Goal: Transaction & Acquisition: Purchase product/service

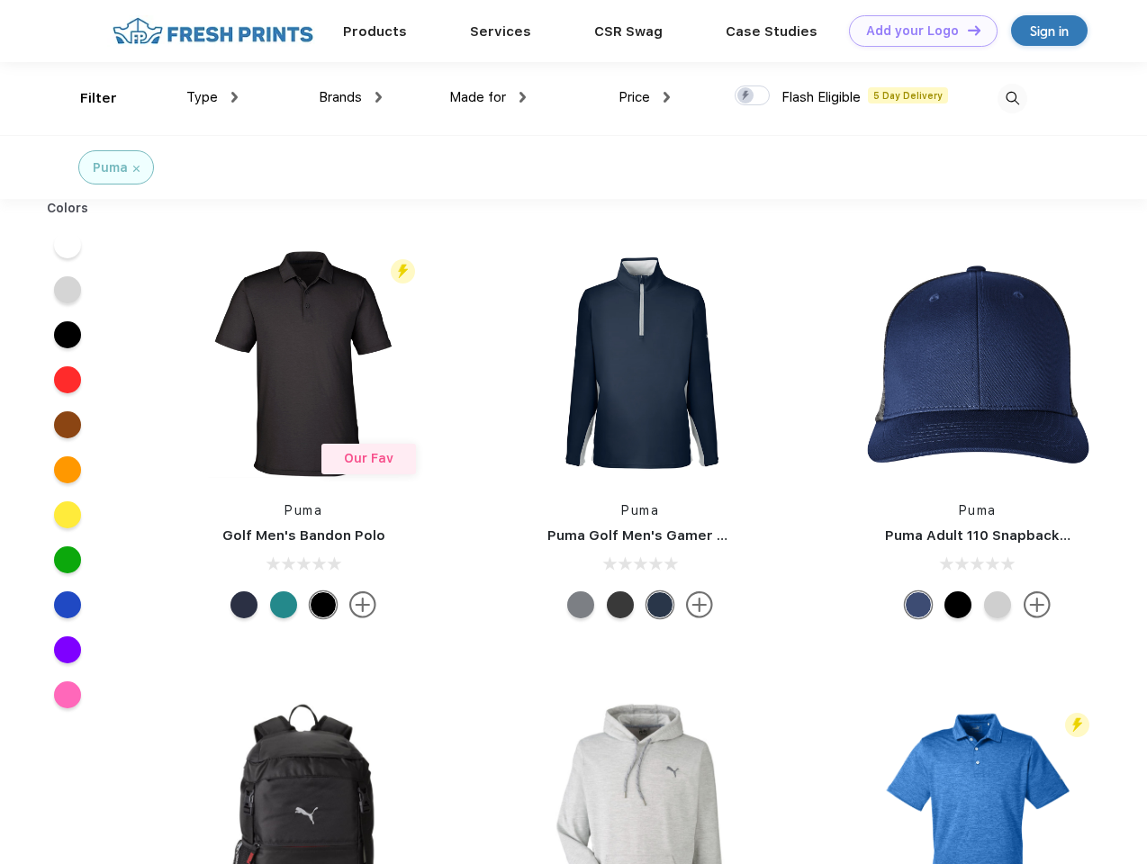
click at [916, 31] on link "Add your Logo Design Tool" at bounding box center [923, 30] width 148 height 31
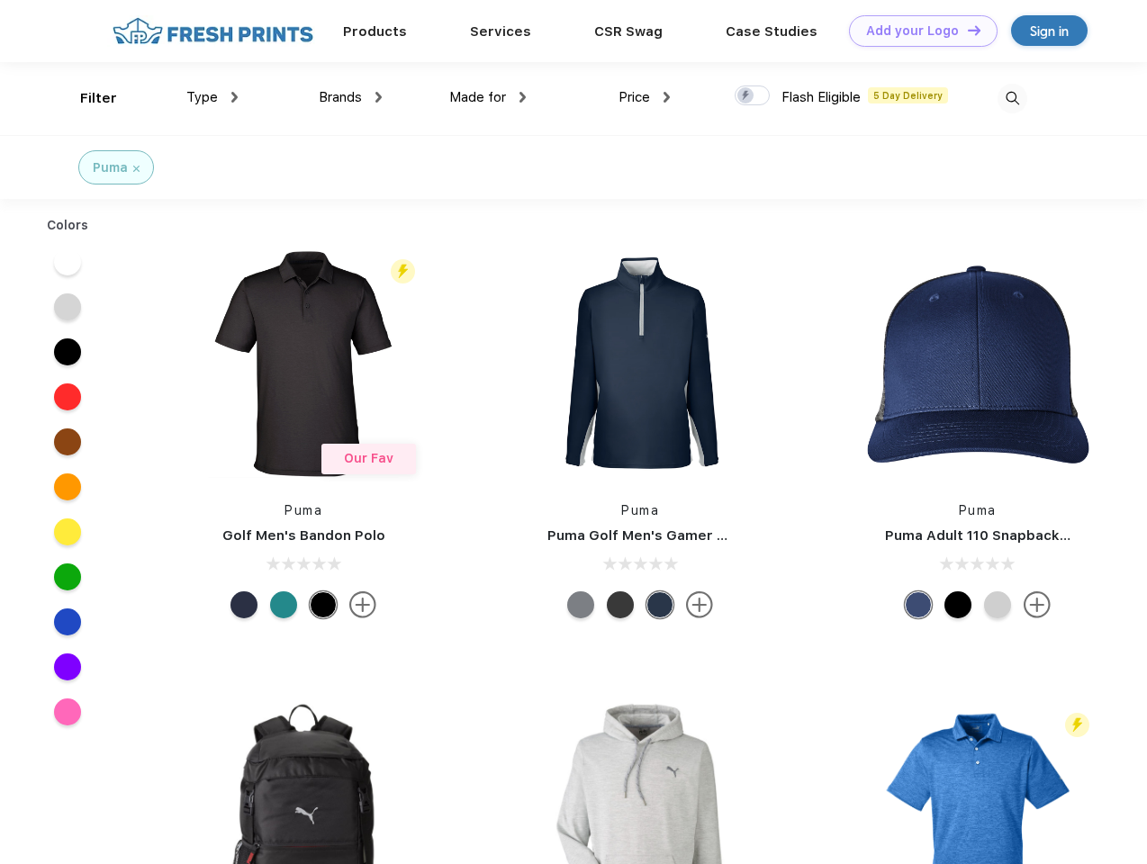
click at [0, 0] on div "Design Tool" at bounding box center [0, 0] width 0 height 0
click at [966, 30] on link "Add your Logo Design Tool" at bounding box center [923, 30] width 148 height 31
click at [86, 98] on div "Filter" at bounding box center [98, 98] width 37 height 21
click at [212, 97] on span "Type" at bounding box center [201, 97] width 31 height 16
click at [350, 97] on span "Brands" at bounding box center [340, 97] width 43 height 16
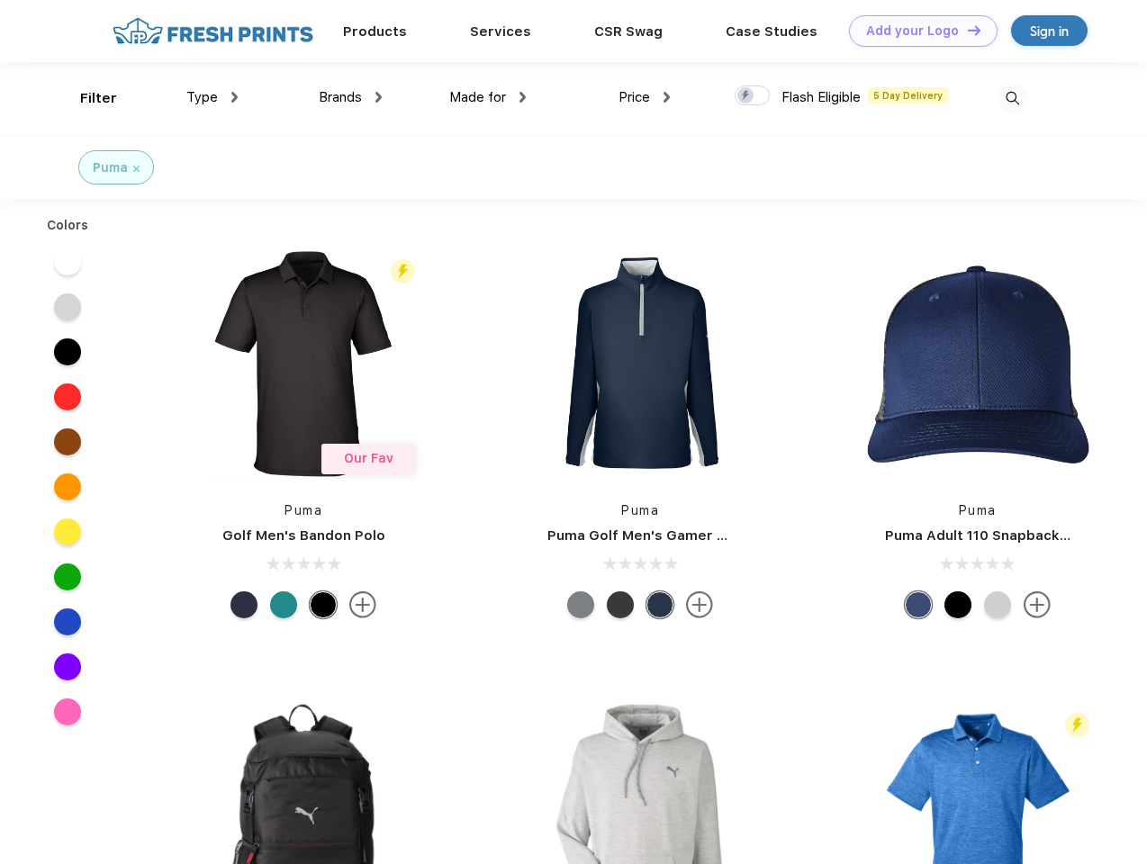
click at [488, 97] on span "Made for" at bounding box center [477, 97] width 57 height 16
click at [644, 97] on span "Price" at bounding box center [633, 97] width 31 height 16
click at [752, 96] on div at bounding box center [751, 95] width 35 height 20
click at [746, 96] on input "checkbox" at bounding box center [740, 91] width 12 height 12
click at [1012, 98] on img at bounding box center [1012, 99] width 30 height 30
